Goal: Information Seeking & Learning: Learn about a topic

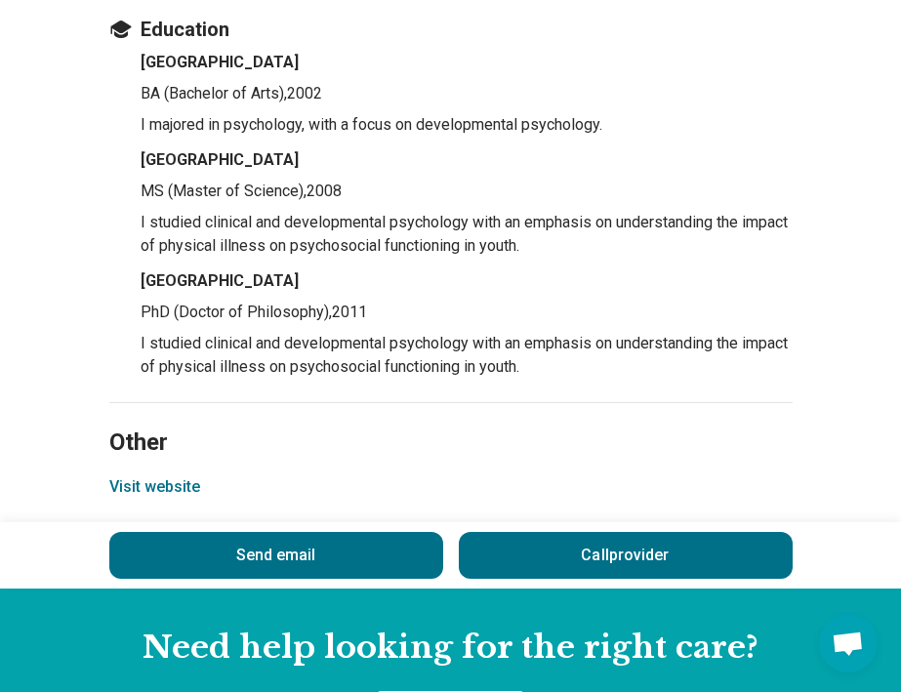
scroll to position [2721, 0]
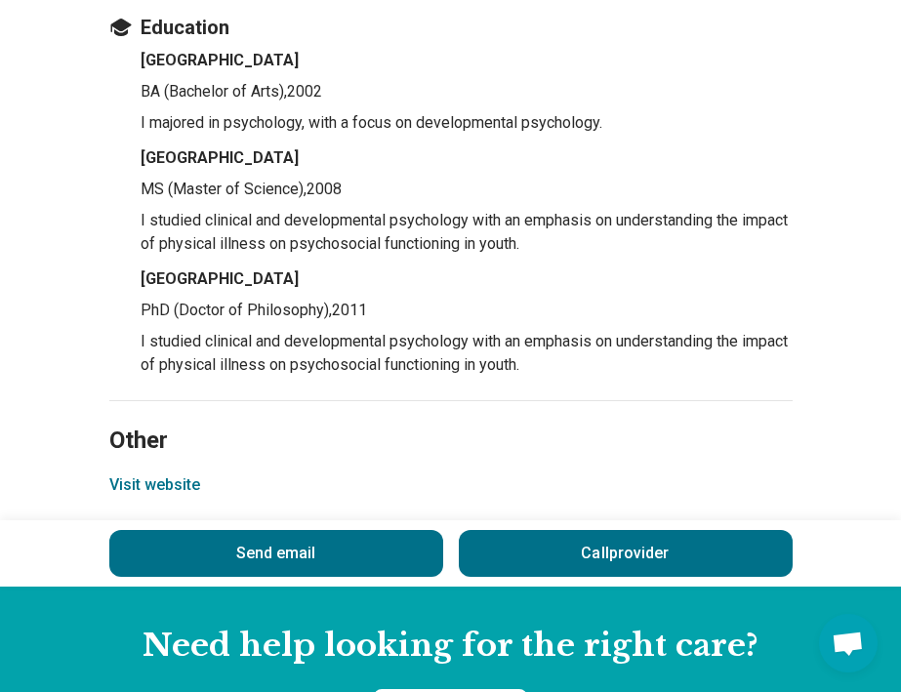
click at [126, 497] on button "Visit website" at bounding box center [154, 485] width 91 height 23
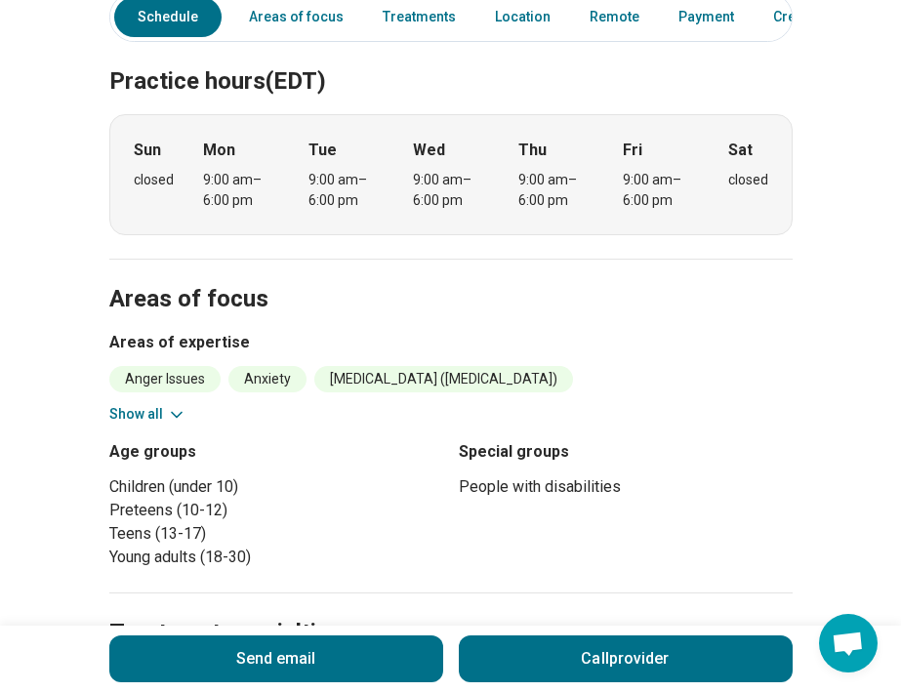
scroll to position [573, 0]
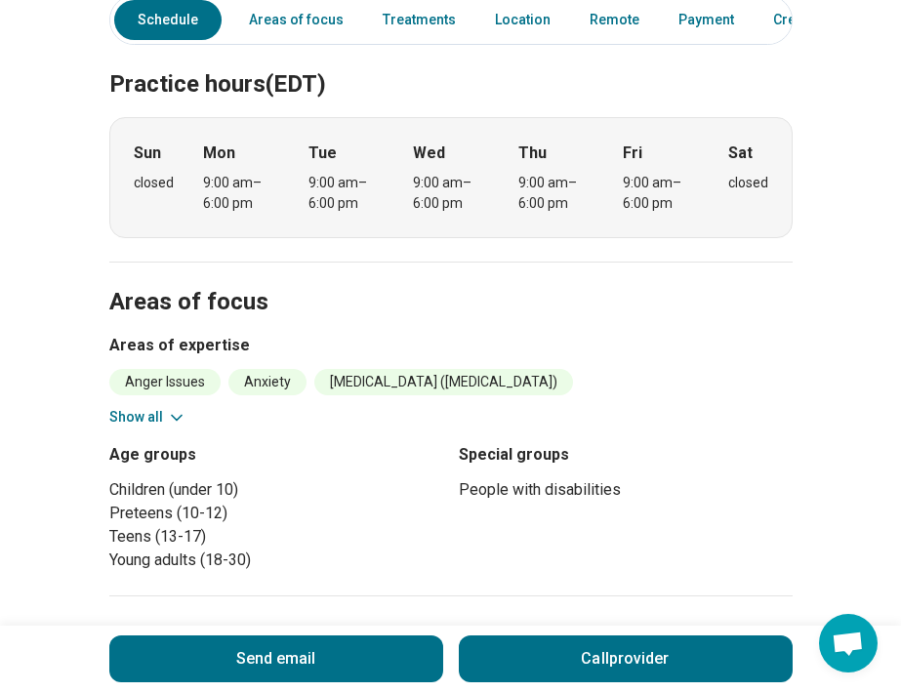
click at [148, 418] on button "Show all" at bounding box center [147, 417] width 77 height 21
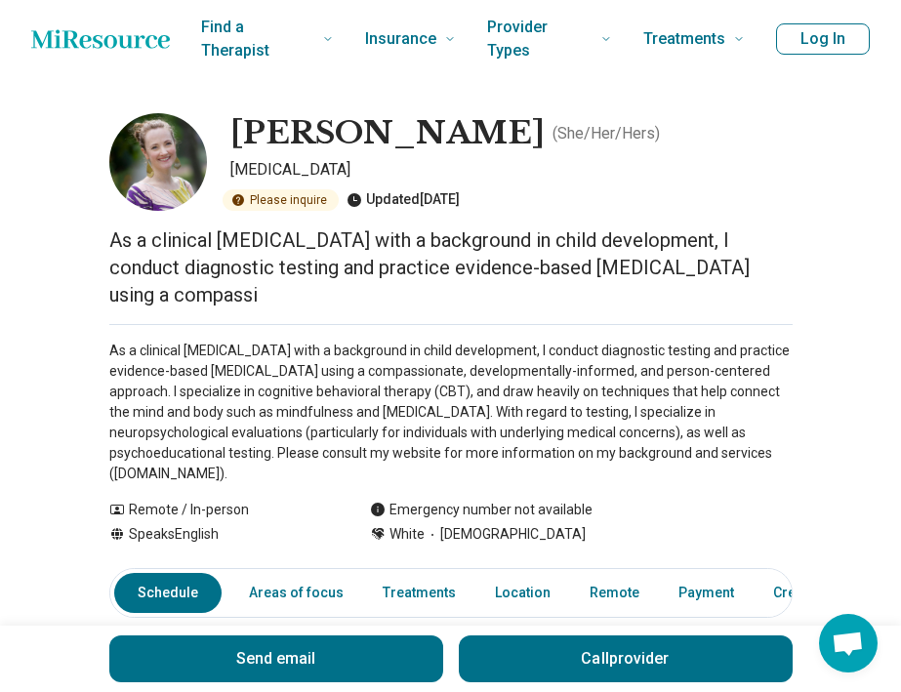
scroll to position [0, 0]
click at [157, 180] on img at bounding box center [158, 162] width 98 height 98
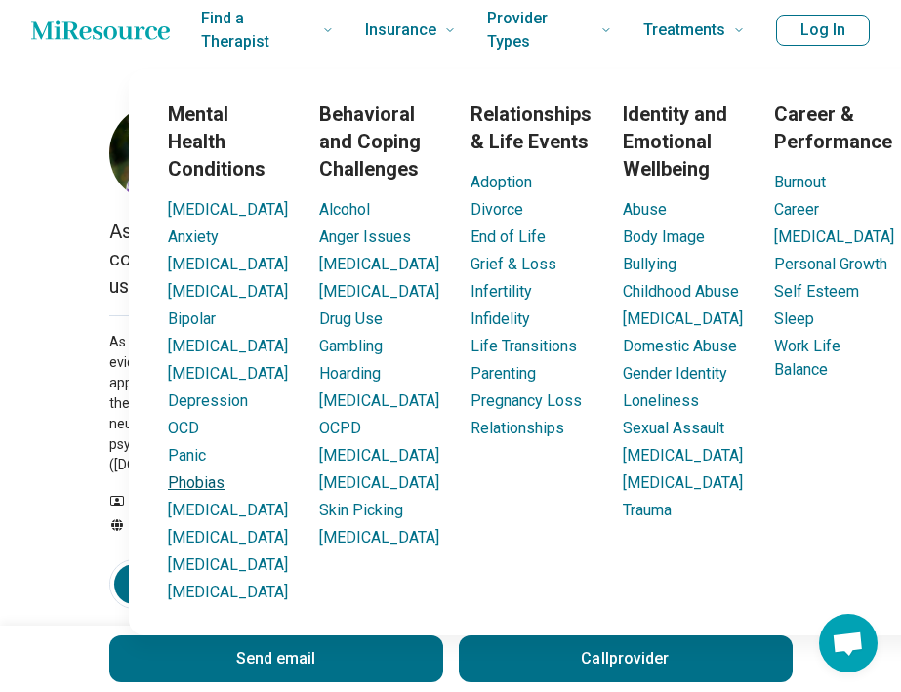
scroll to position [6, 0]
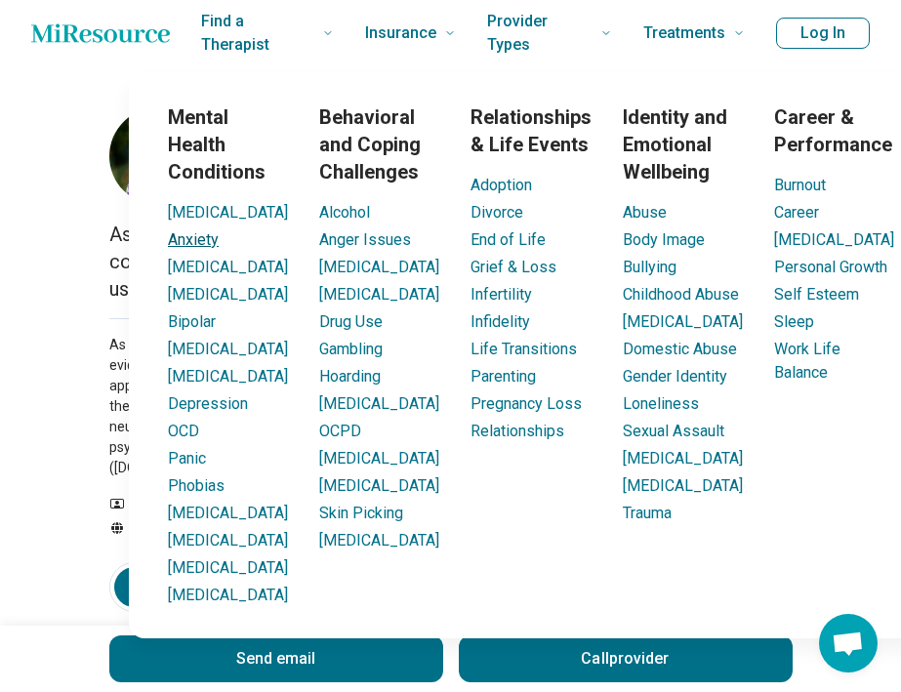
click at [204, 239] on link "Anxiety" at bounding box center [193, 239] width 51 height 19
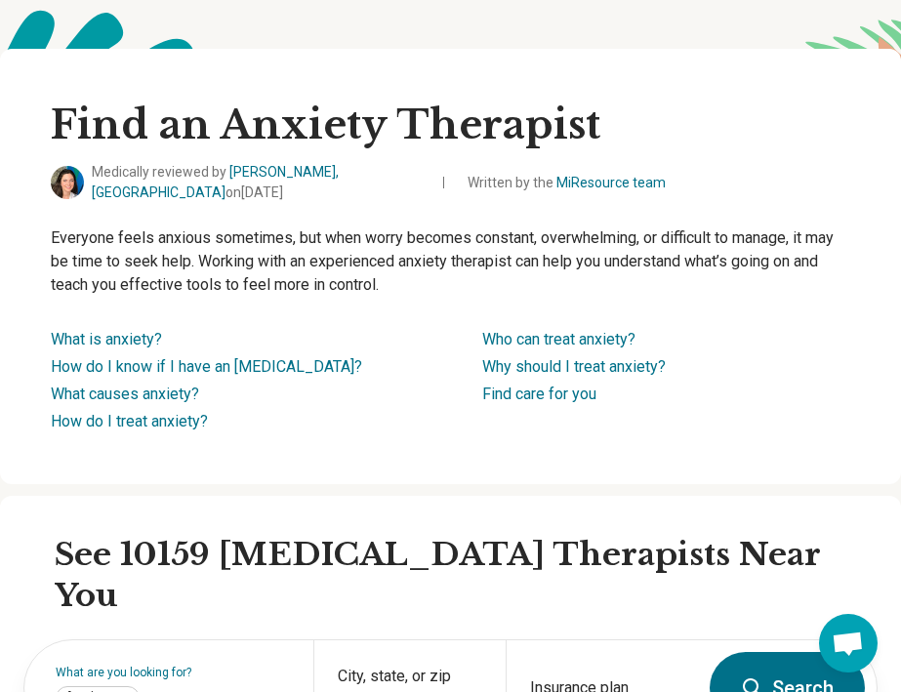
scroll to position [69, 0]
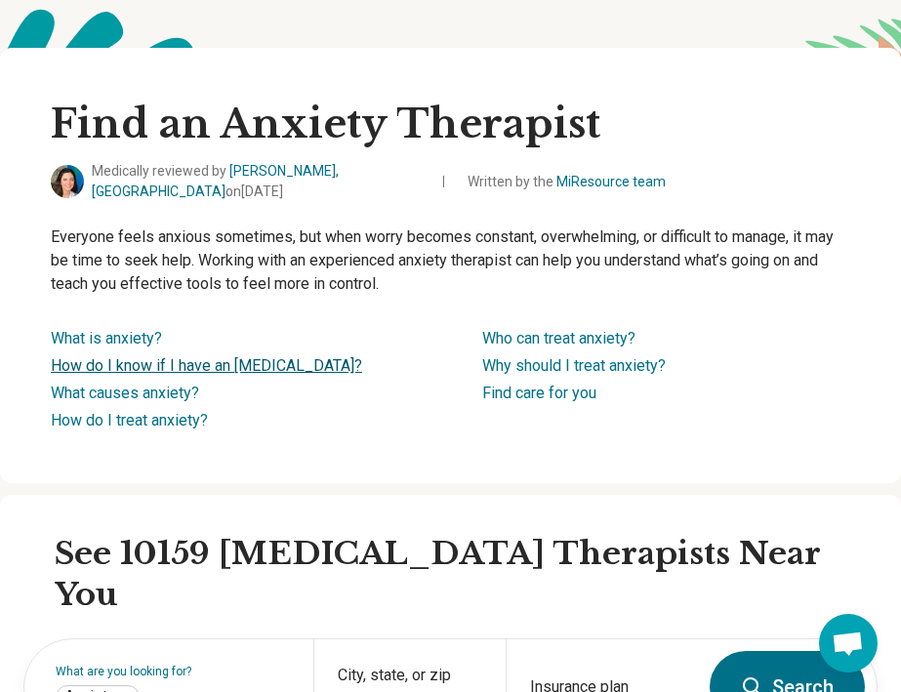
click at [314, 362] on link "How do I know if I have an [MEDICAL_DATA]?" at bounding box center [207, 365] width 312 height 19
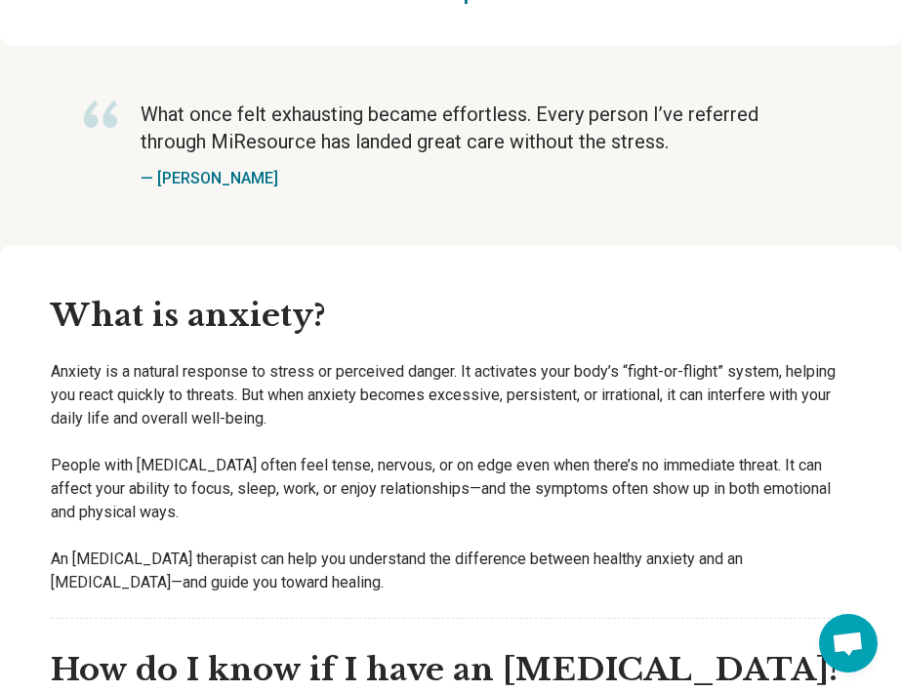
scroll to position [2626, 0]
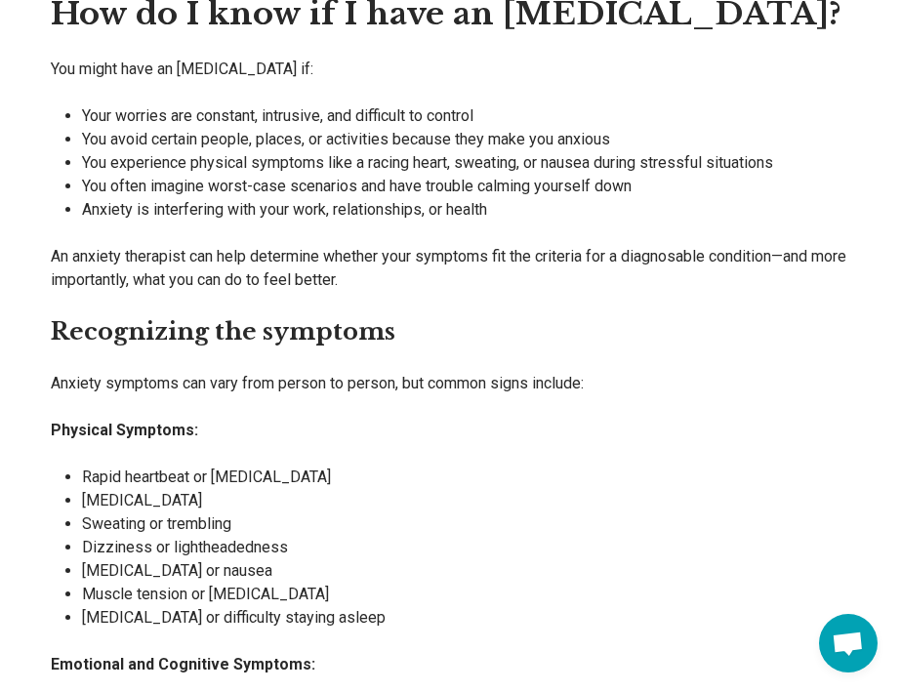
click at [460, 513] on li "Sweating or trembling" at bounding box center [466, 524] width 769 height 23
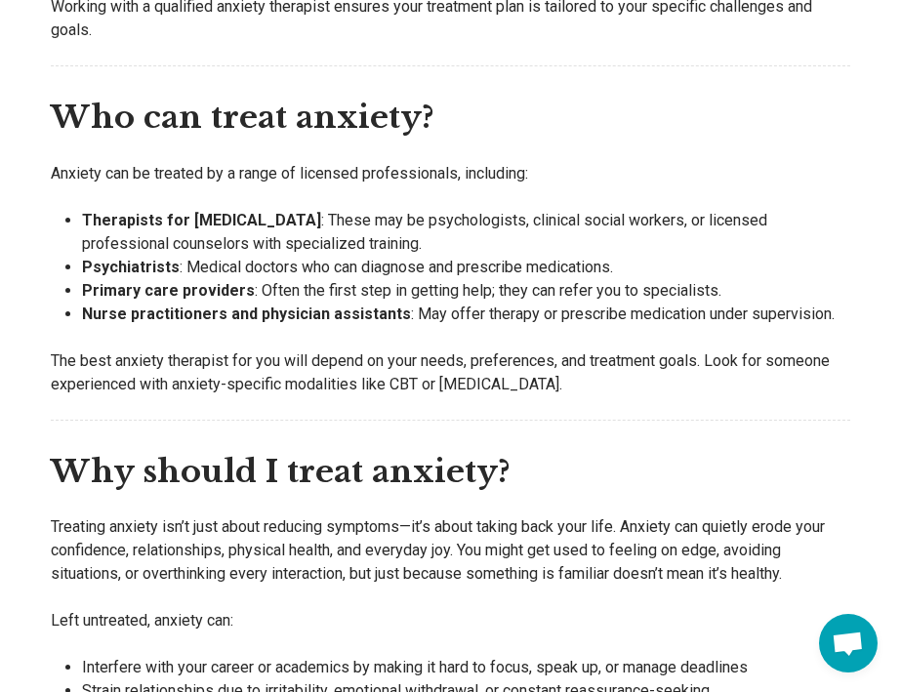
scroll to position [5905, 0]
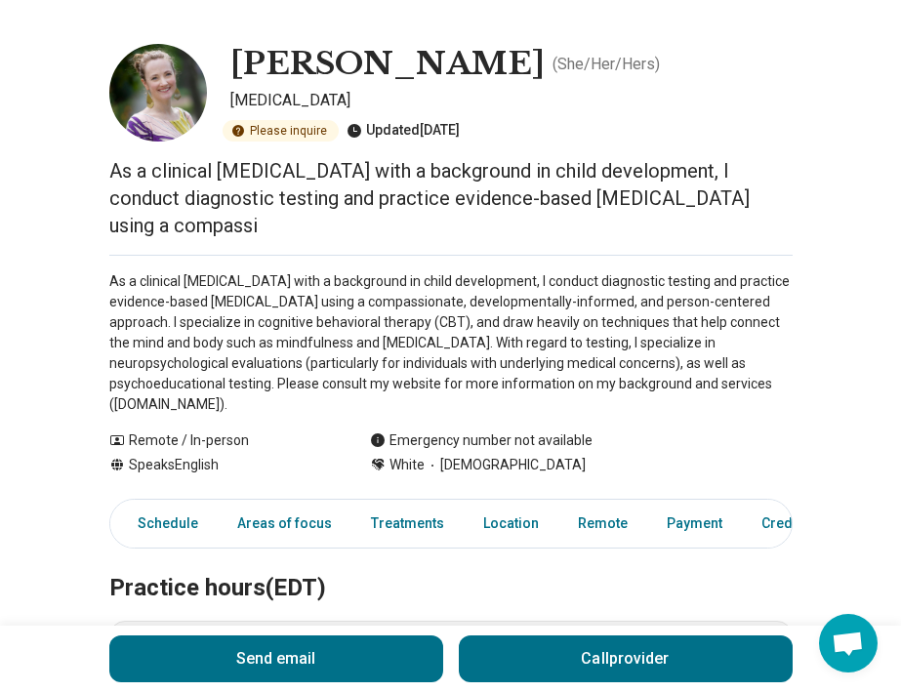
scroll to position [6, 0]
